Goal: Transaction & Acquisition: Download file/media

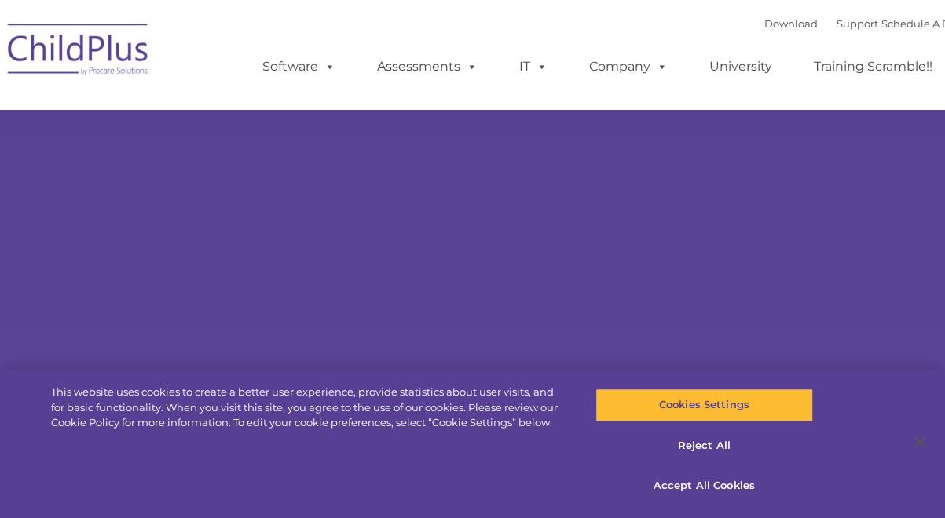
select select "MEDIUM"
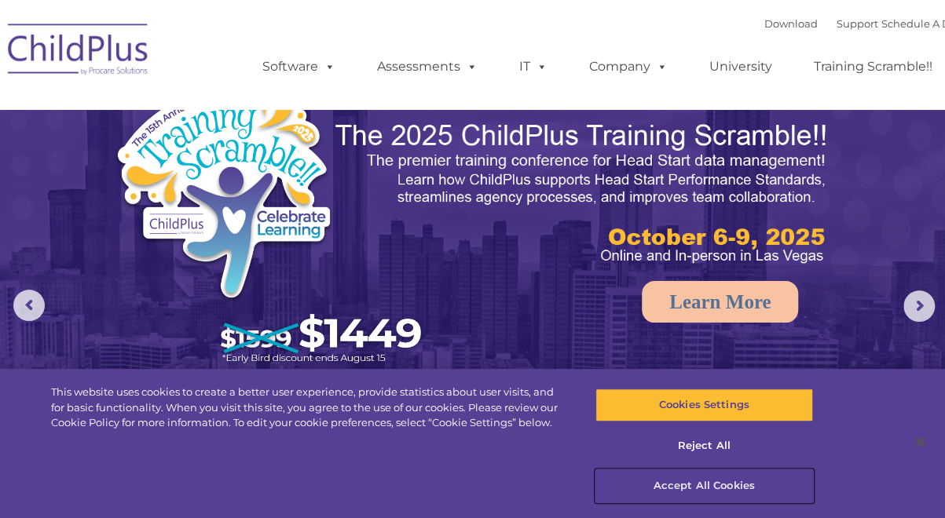
click at [716, 484] on button "Accept All Cookies" at bounding box center [704, 486] width 218 height 33
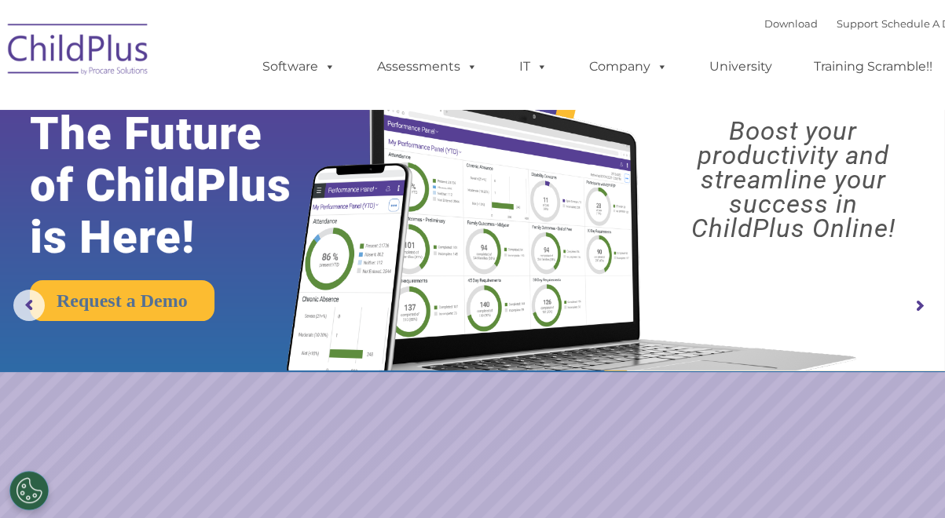
click at [96, 60] on img at bounding box center [78, 52] width 157 height 79
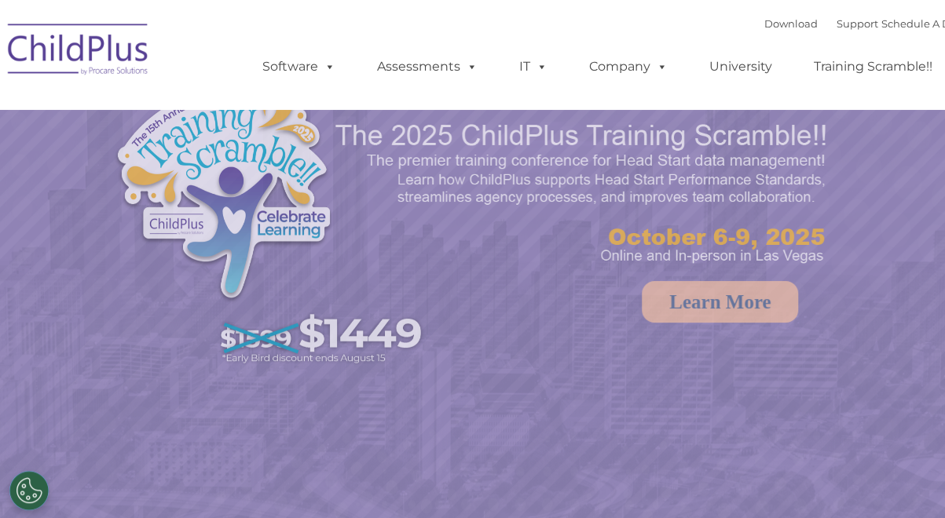
select select "MEDIUM"
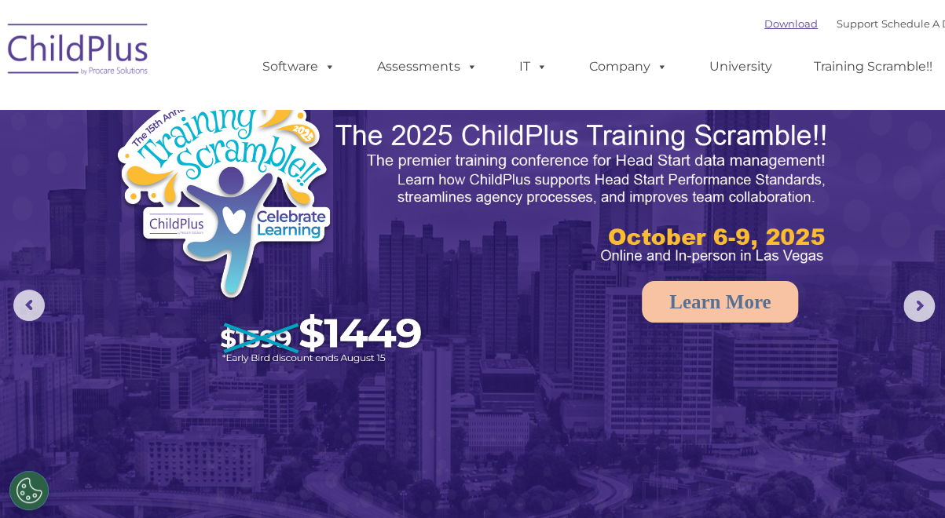
click at [766, 22] on link "Download" at bounding box center [790, 23] width 53 height 13
